Goal: Check status: Check status

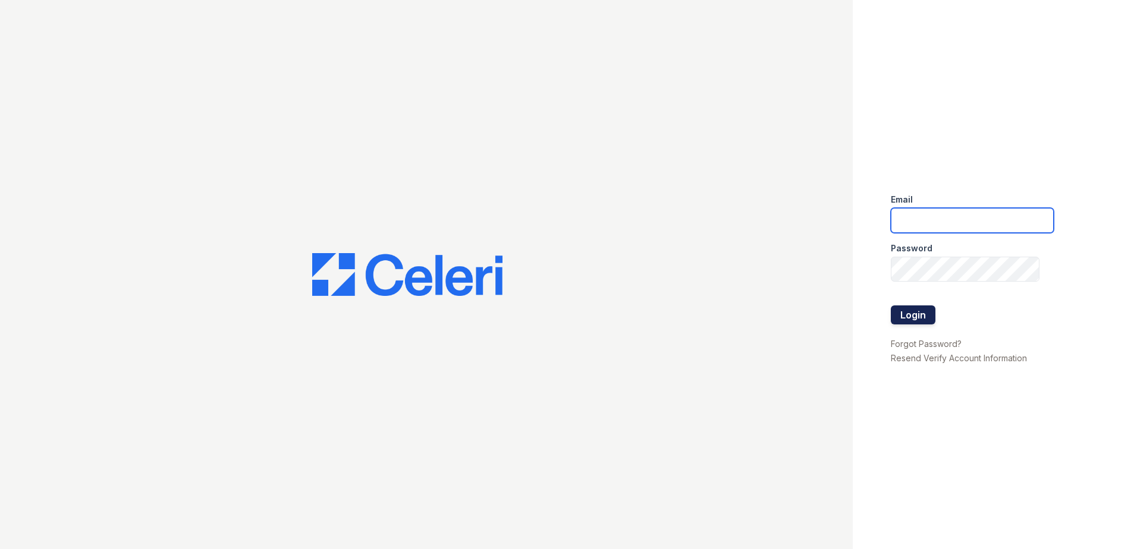
type input "[EMAIL_ADDRESS][DOMAIN_NAME]"
click at [891, 313] on button "Login" at bounding box center [913, 315] width 45 height 19
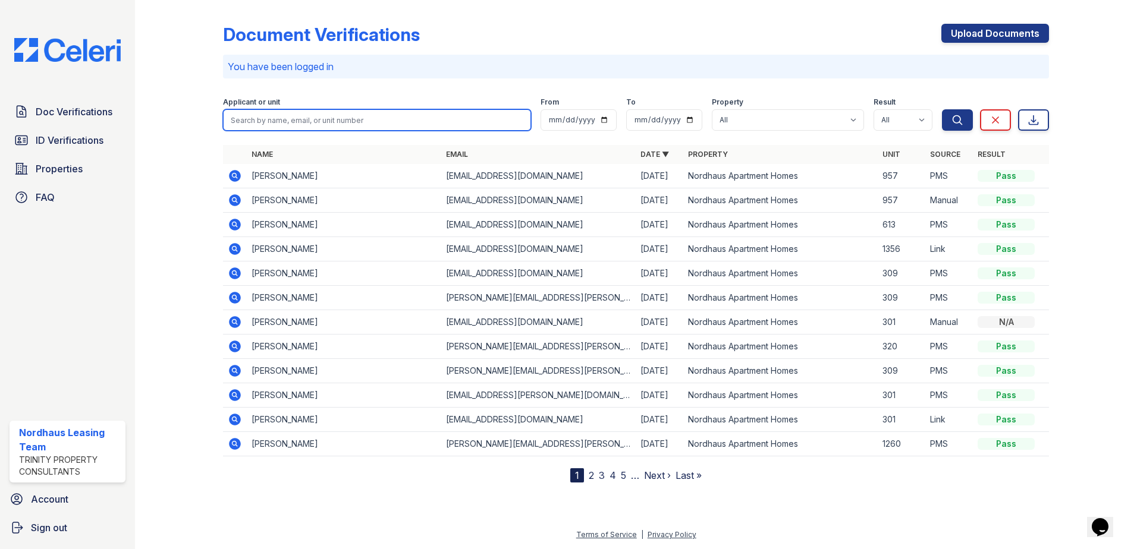
click at [266, 118] on input "search" at bounding box center [377, 119] width 308 height 21
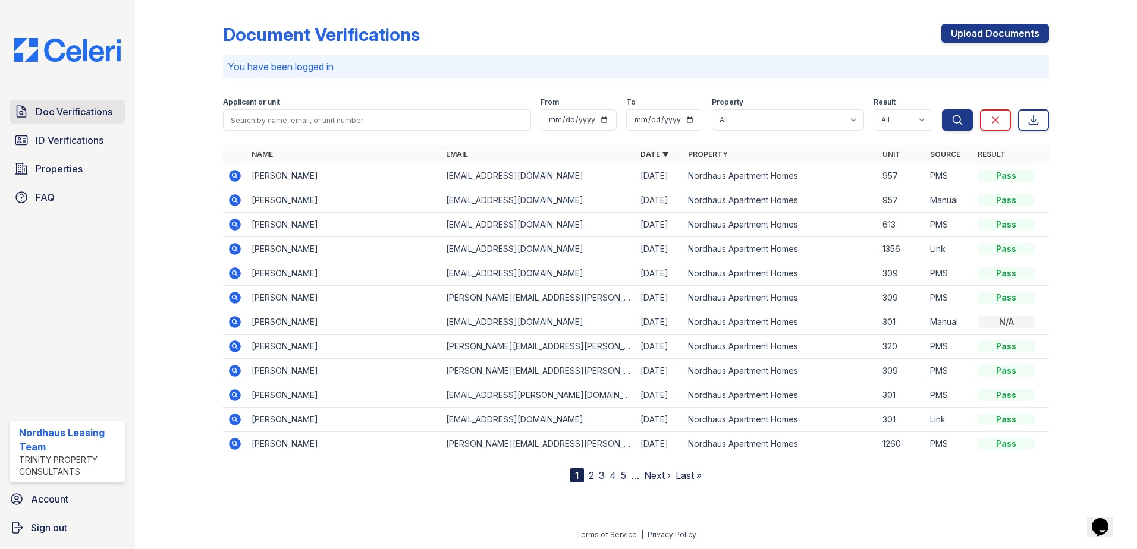
click at [58, 111] on span "Doc Verifications" at bounding box center [74, 112] width 77 height 14
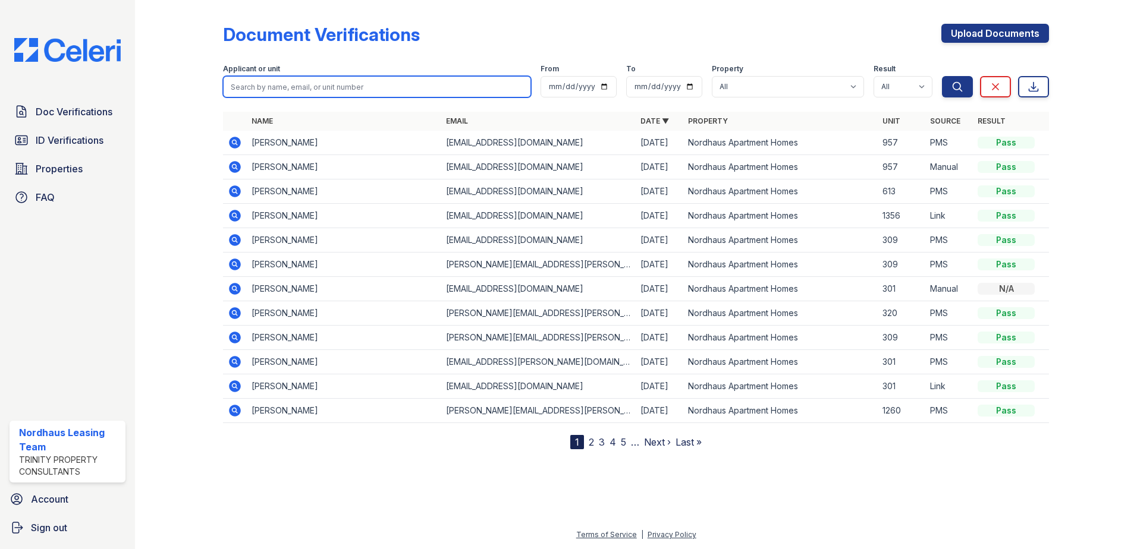
click at [300, 90] on input "search" at bounding box center [377, 86] width 308 height 21
type input "evel"
click at [942, 76] on button "Search" at bounding box center [957, 86] width 31 height 21
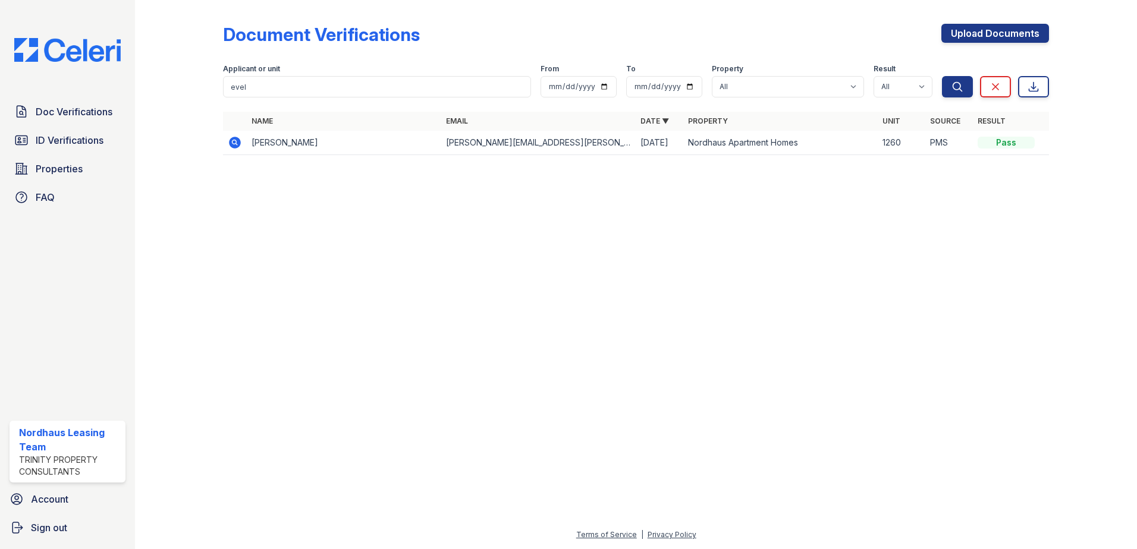
click at [235, 145] on icon at bounding box center [235, 143] width 12 height 12
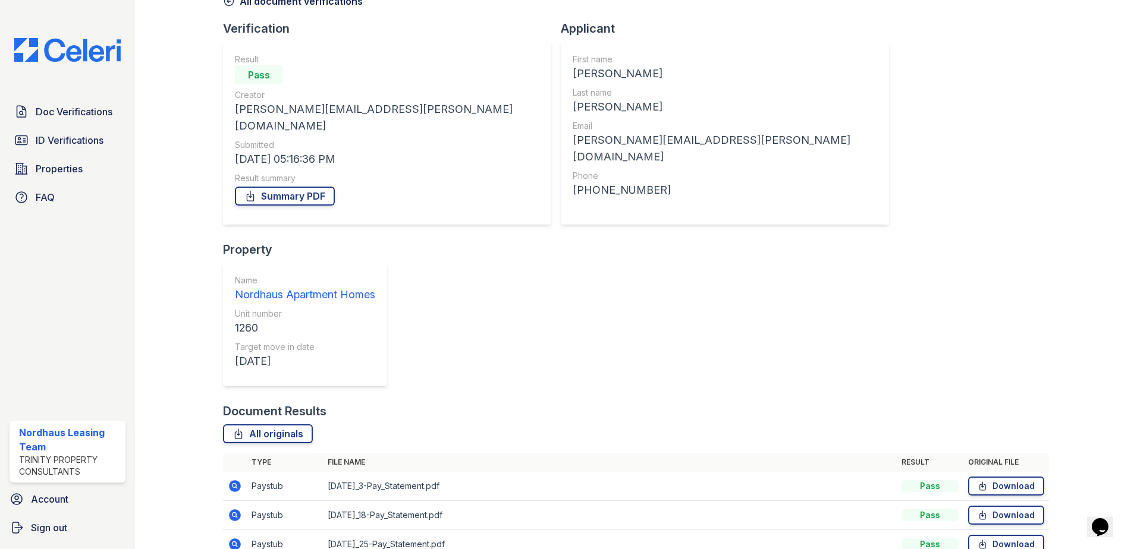
scroll to position [68, 0]
click at [321, 186] on link "Summary PDF" at bounding box center [285, 195] width 100 height 19
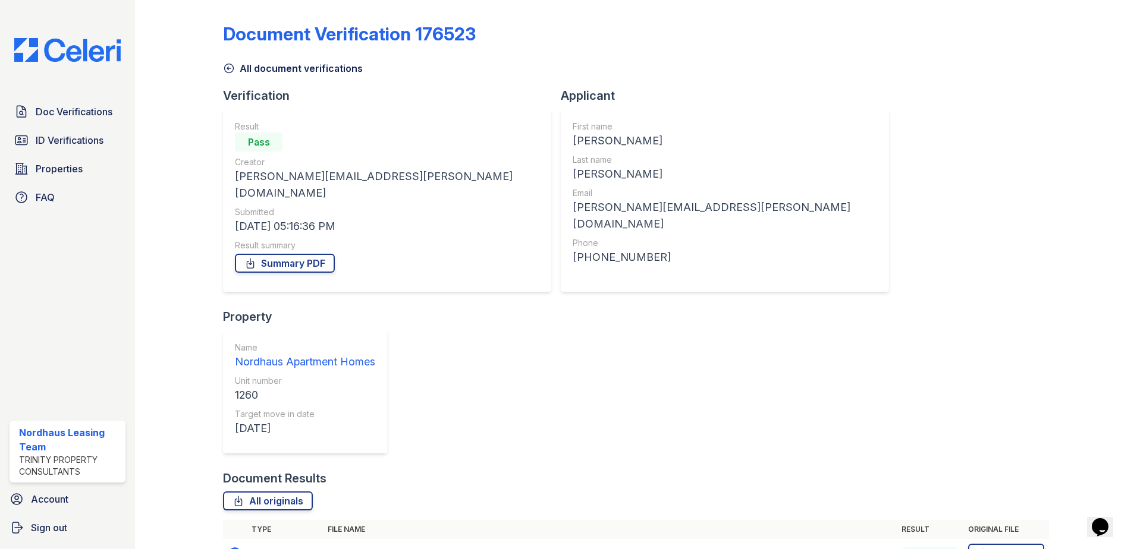
scroll to position [0, 0]
click at [57, 114] on span "Doc Verifications" at bounding box center [74, 112] width 77 height 14
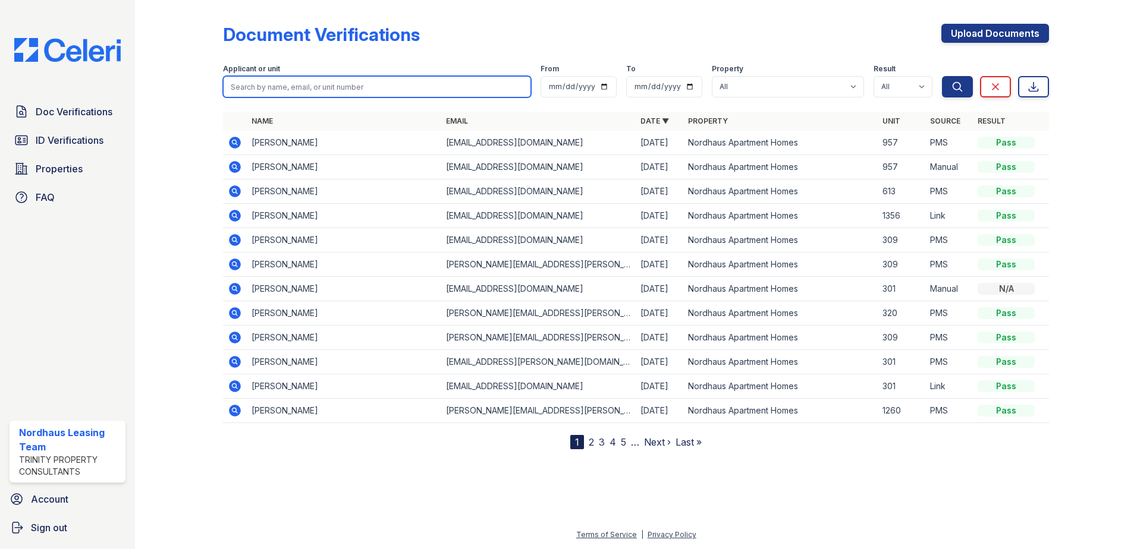
click at [261, 84] on input "search" at bounding box center [377, 86] width 308 height 21
type input "bradley"
click at [942, 76] on button "Search" at bounding box center [957, 86] width 31 height 21
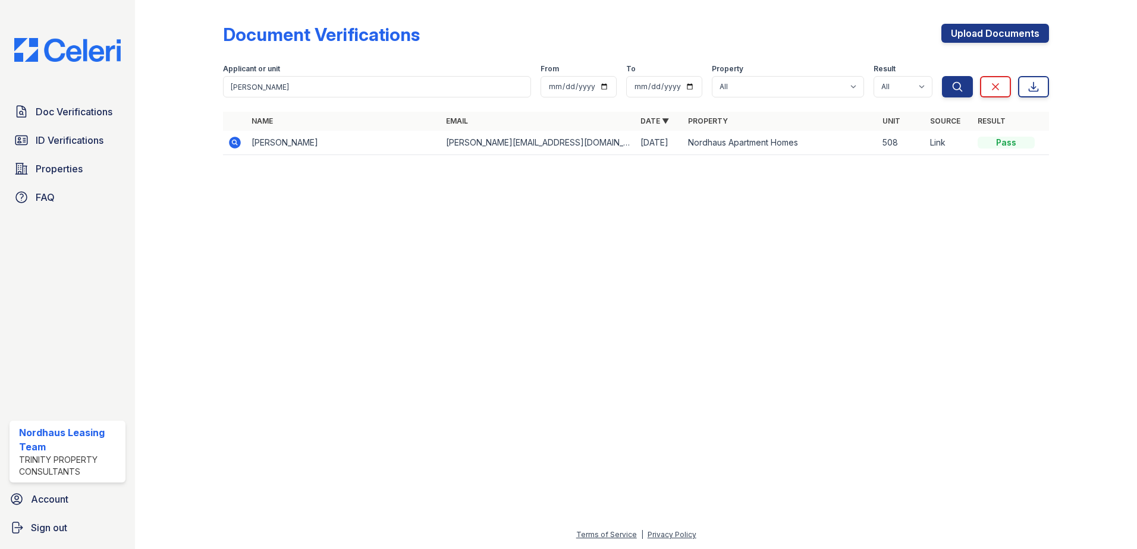
click at [230, 143] on icon at bounding box center [235, 143] width 12 height 12
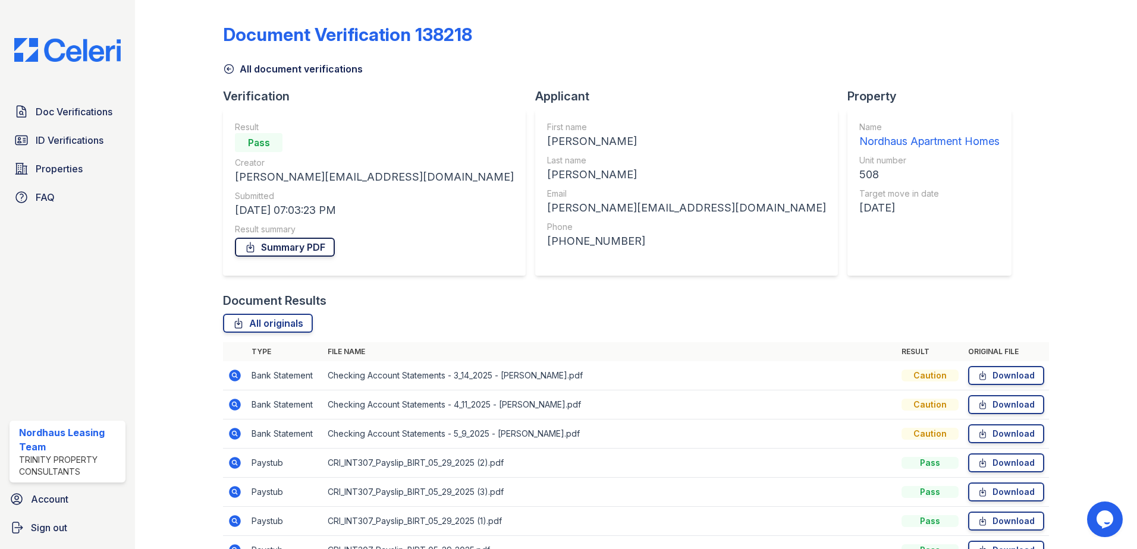
click at [325, 253] on link "Summary PDF" at bounding box center [285, 247] width 100 height 19
drag, startPoint x: 964, startPoint y: 185, endPoint x: 957, endPoint y: 206, distance: 22.0
click at [964, 185] on div "Document Verification 138218 All document verifications Verification Result Pas…" at bounding box center [636, 291] width 826 height 573
